Goal: Find specific page/section: Find specific page/section

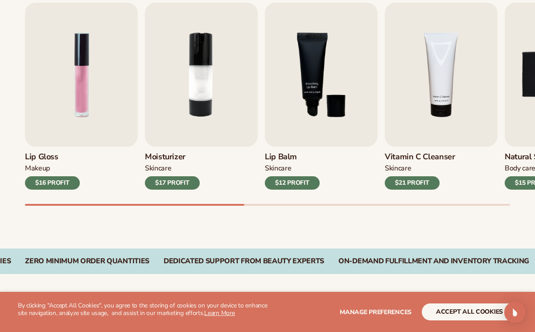
scroll to position [338, 0]
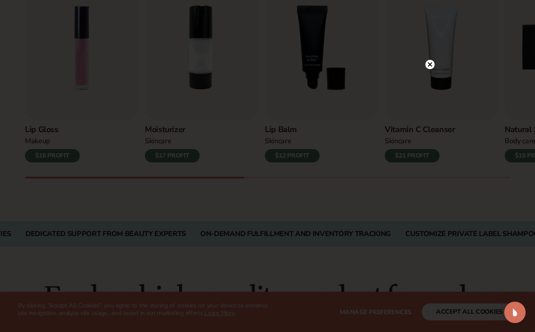
click at [429, 66] on icon at bounding box center [430, 64] width 4 height 4
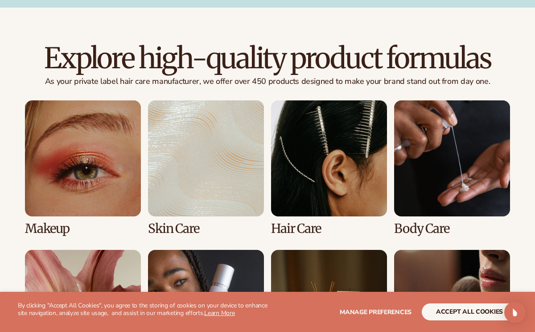
scroll to position [641, 0]
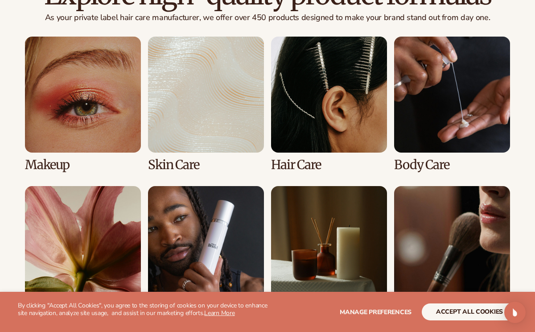
click at [311, 130] on link "3 / 8" at bounding box center [329, 104] width 116 height 135
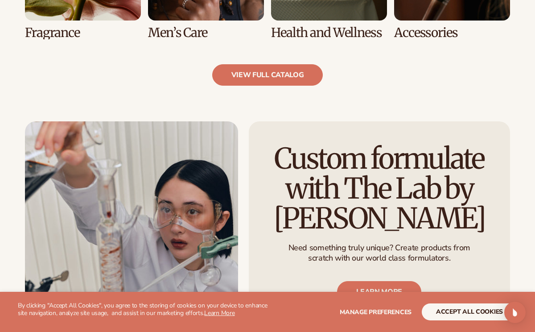
scroll to position [941, 0]
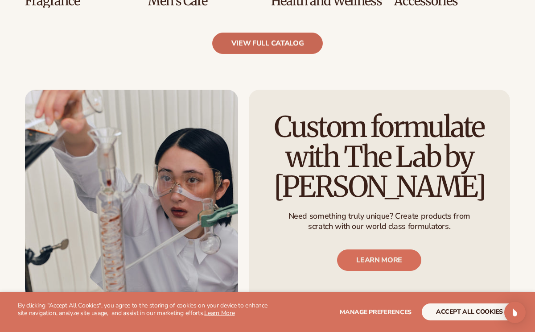
click at [263, 45] on link "view full catalog" at bounding box center [267, 43] width 111 height 21
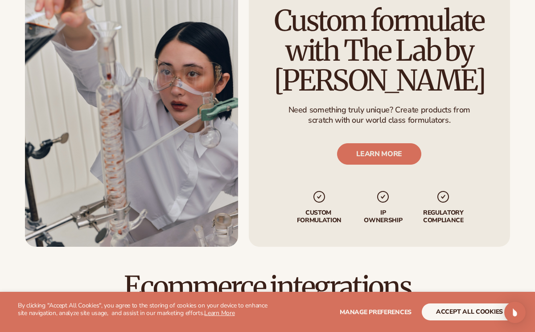
scroll to position [1070, 0]
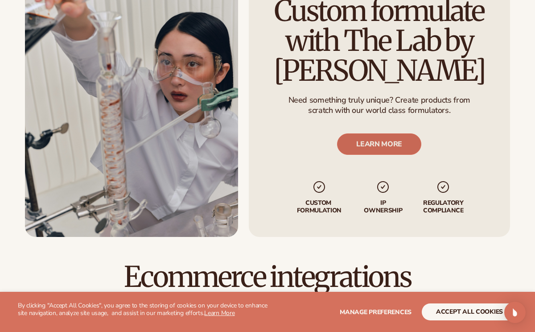
click at [364, 141] on link "LEARN MORE" at bounding box center [380, 144] width 84 height 21
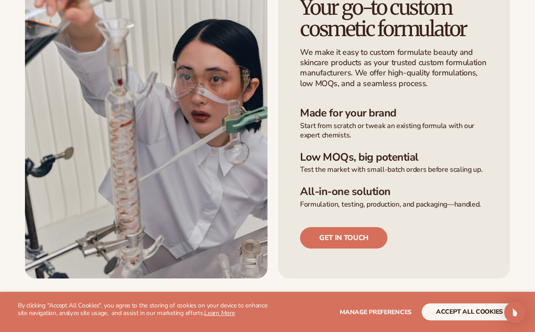
scroll to position [242, 0]
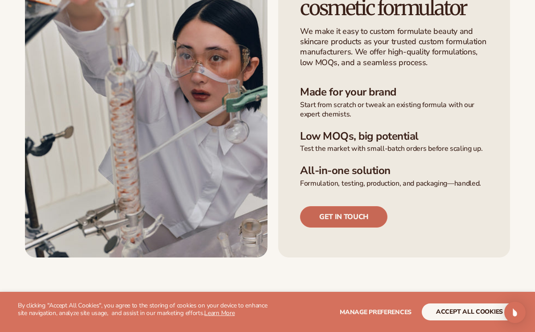
click at [319, 214] on link "Get in touch" at bounding box center [343, 216] width 87 height 21
